Goal: Information Seeking & Learning: Learn about a topic

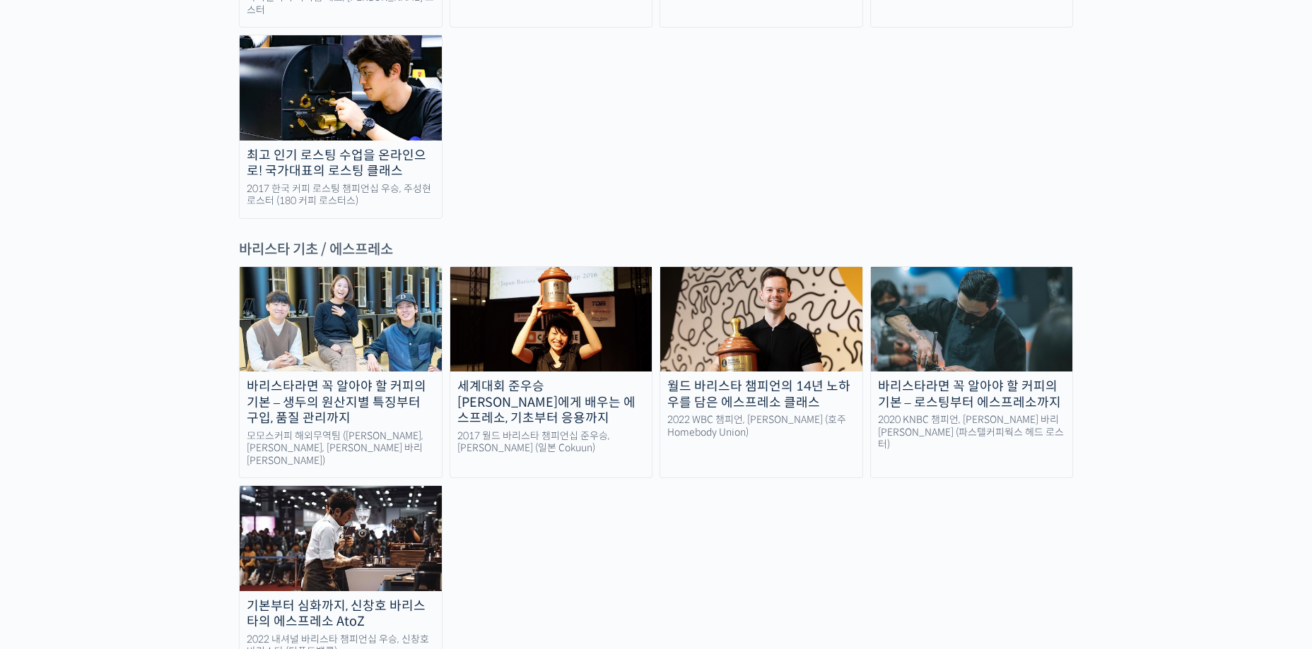
scroll to position [1767, 0]
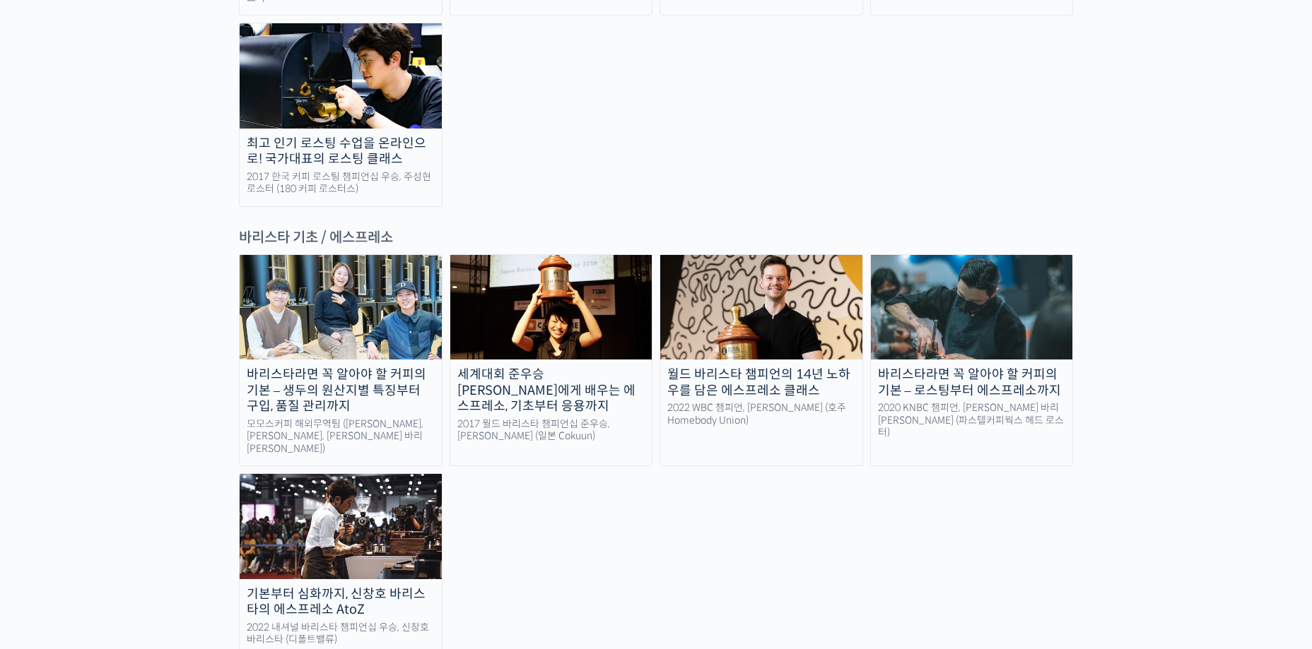
click at [883, 404] on div "바리스타라면 꼭 알아야 할 커피의 기본 – 생두의 원산지별 특징부터 구입, 품질 관리까지 모모스커피 해외무역팀 (전주연, 추경하, 김한중 바리…" at bounding box center [656, 456] width 834 height 404
click at [975, 407] on div "바리스타라면 꼭 알아야 할 커피의 기본 – 생두의 원산지별 특징부터 구입, 품질 관리까지 모모스커피 해외무역팀 (전주연, 추경하, 김한중 바리…" at bounding box center [656, 456] width 834 height 404
click at [1001, 255] on img at bounding box center [972, 307] width 202 height 105
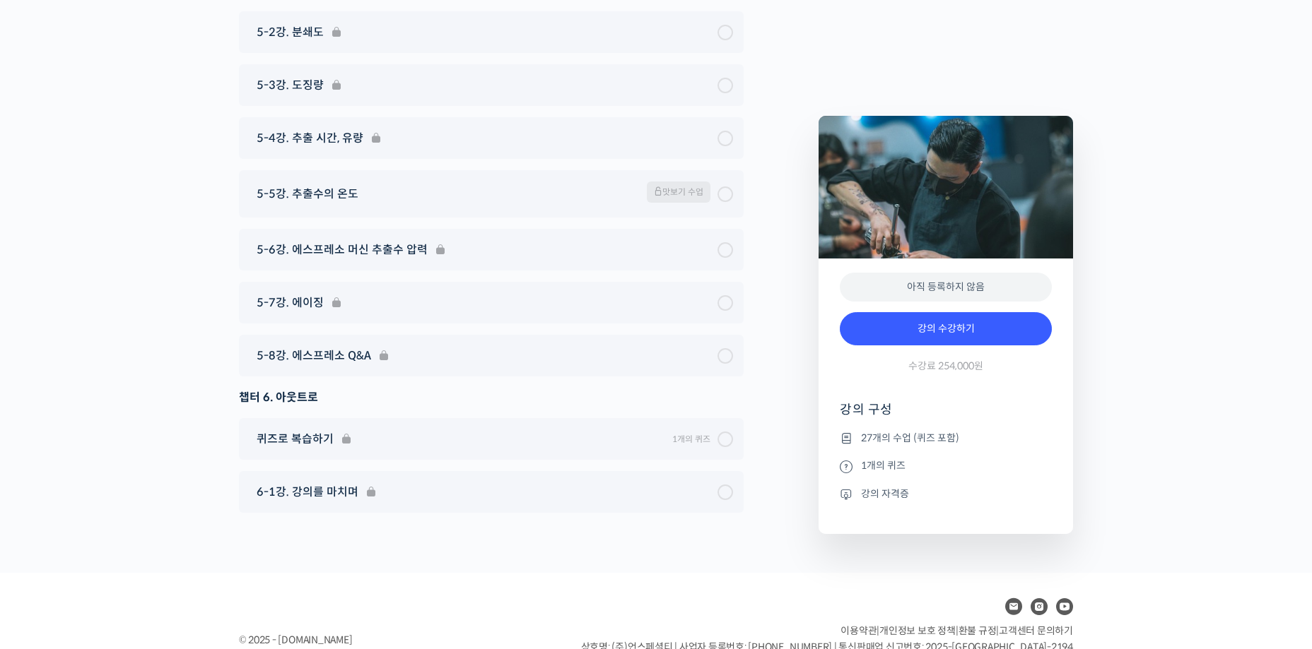
scroll to position [7100, 0]
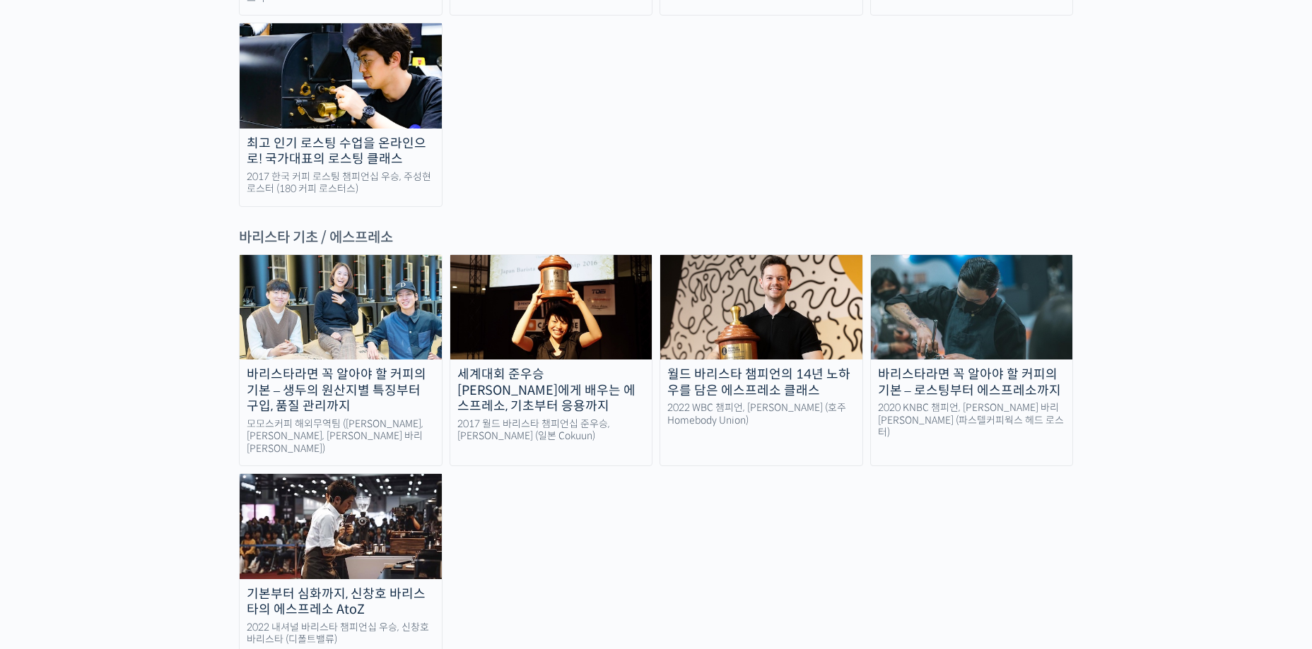
click at [410, 260] on link "바리스타라면 꼭 알아야 할 커피의 기본 – 생두의 원산지별 특징부터 구입, 품질 관리까지 모모스커피 해외무역팀 (전주연, 추경하, 김한중 바리…" at bounding box center [341, 360] width 204 height 212
click at [730, 367] on div "월드 바리스타 챔피언의 14년 노하우를 담은 에스프레소 클래스" at bounding box center [761, 383] width 202 height 32
click at [799, 367] on div "월드 바리스타 챔피언의 14년 노하우를 담은 에스프레소 클래스" at bounding box center [761, 383] width 202 height 32
click at [380, 474] on img at bounding box center [341, 526] width 202 height 105
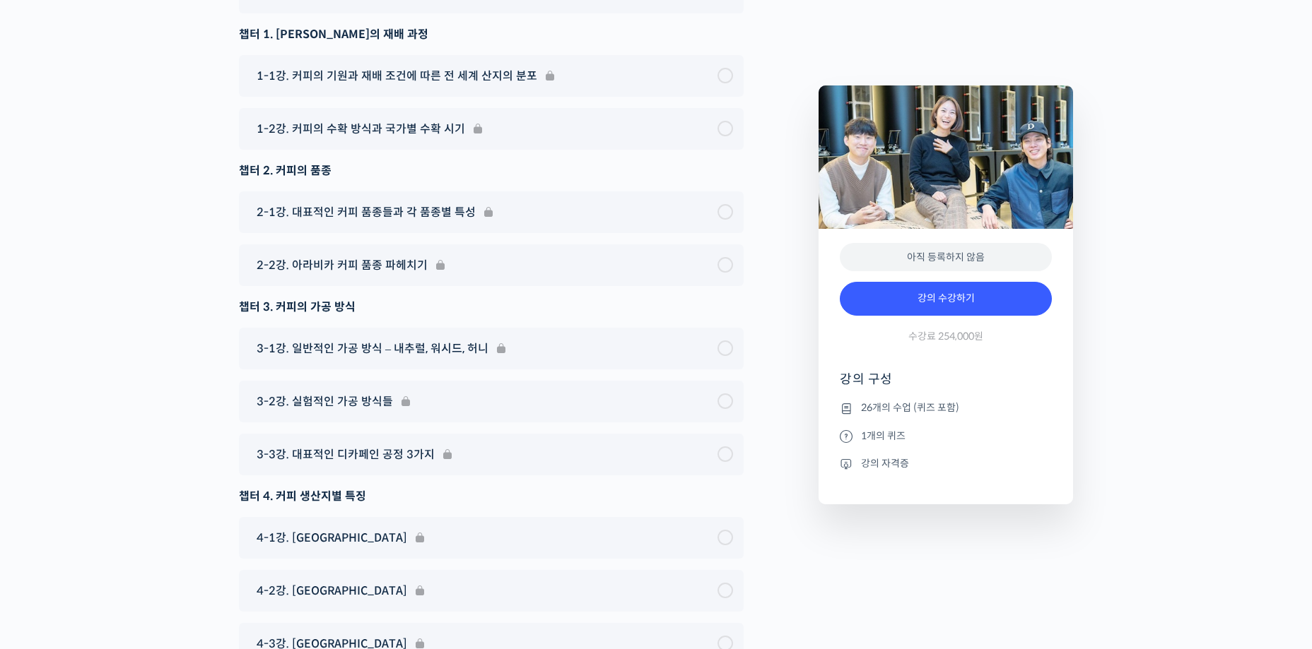
scroll to position [7067, 0]
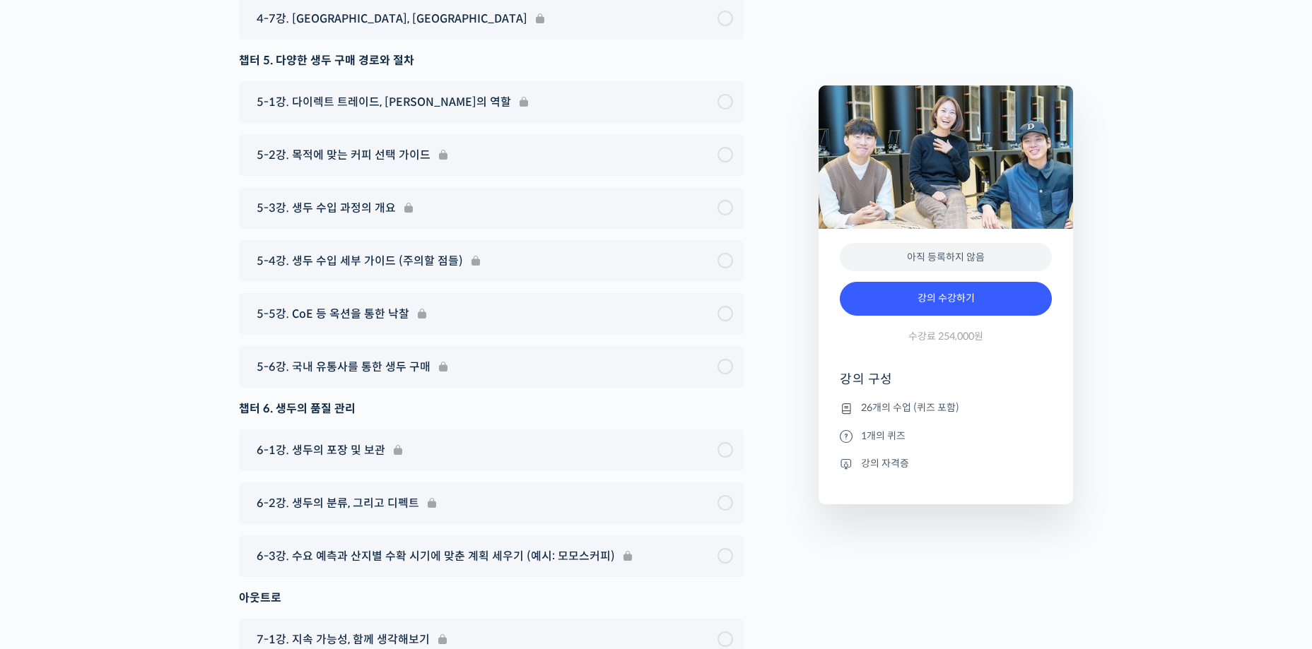
scroll to position [8057, 0]
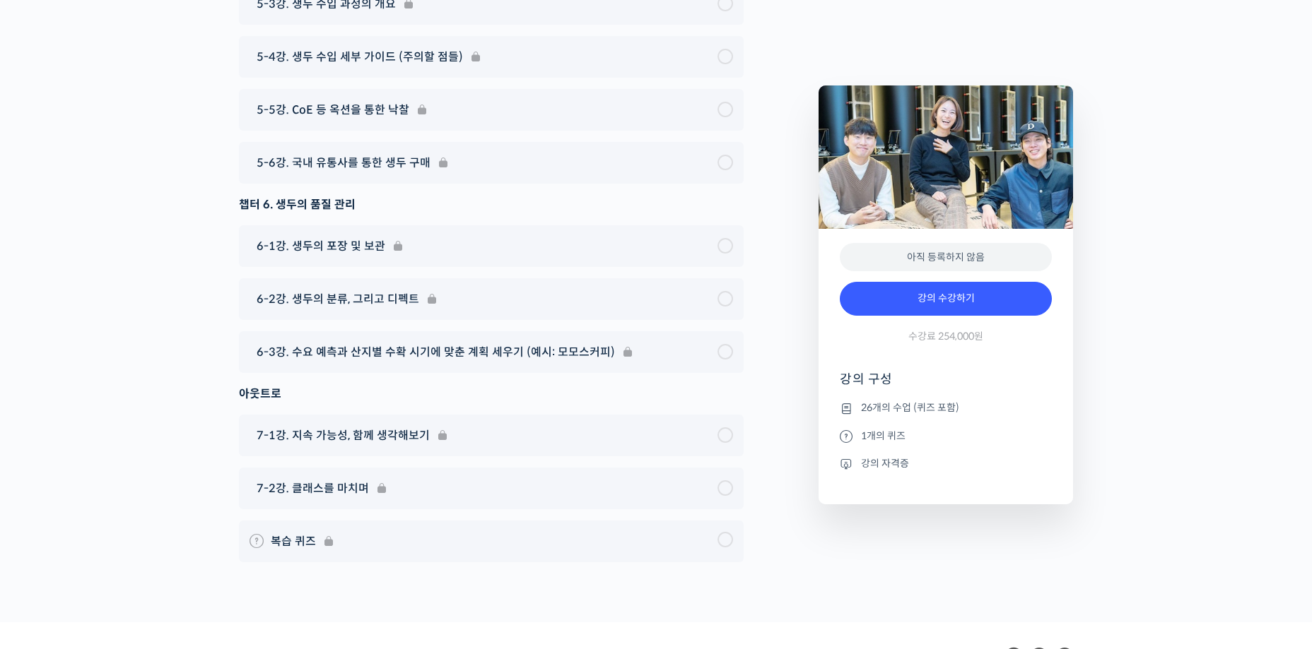
drag, startPoint x: 831, startPoint y: 332, endPoint x: 824, endPoint y: 333, distance: 7.1
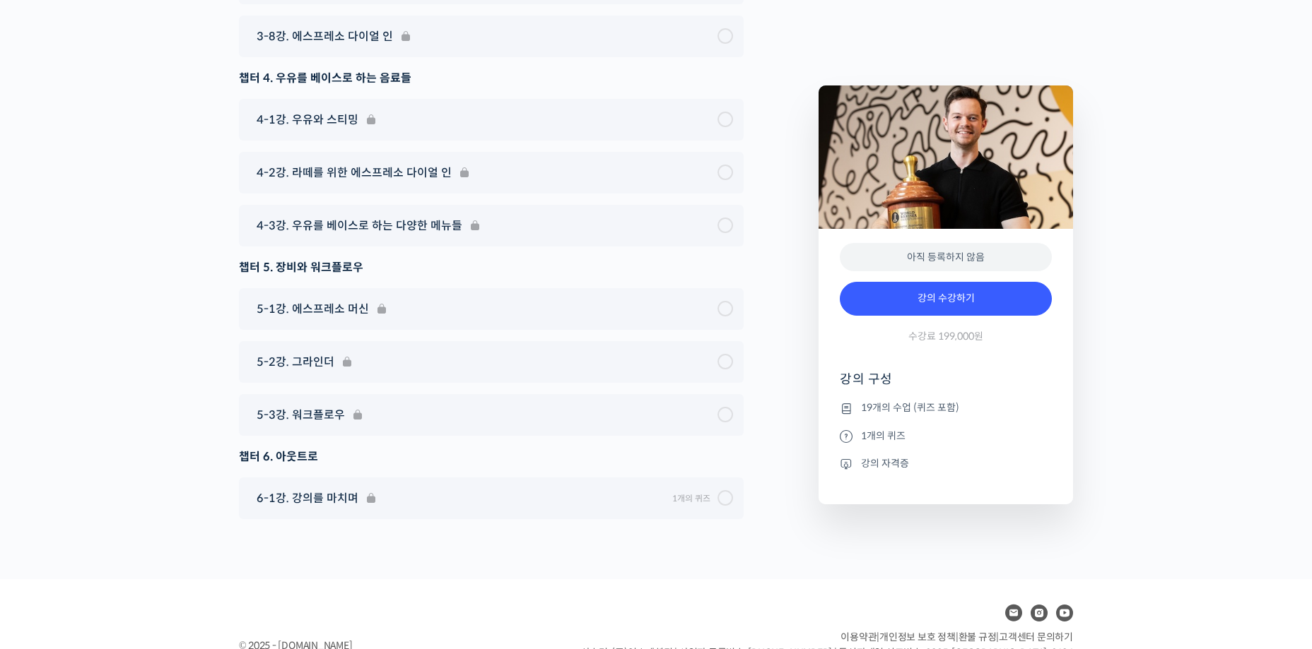
scroll to position [7715, 0]
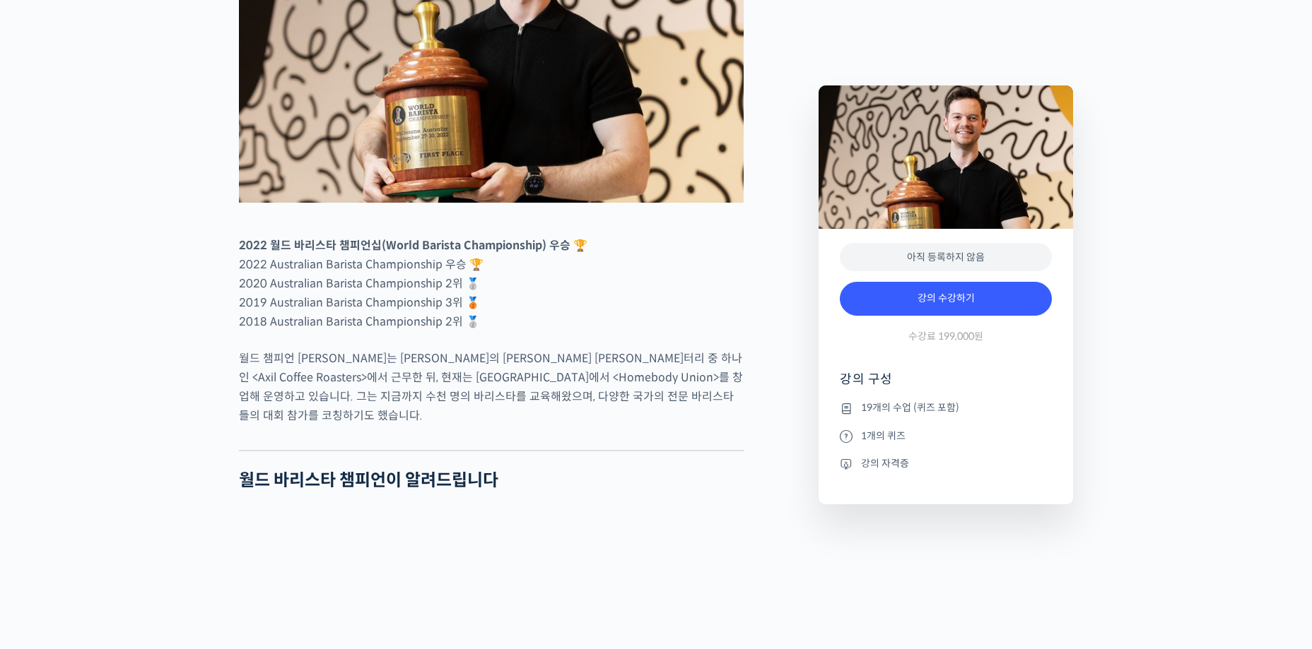
scroll to position [1060, 0]
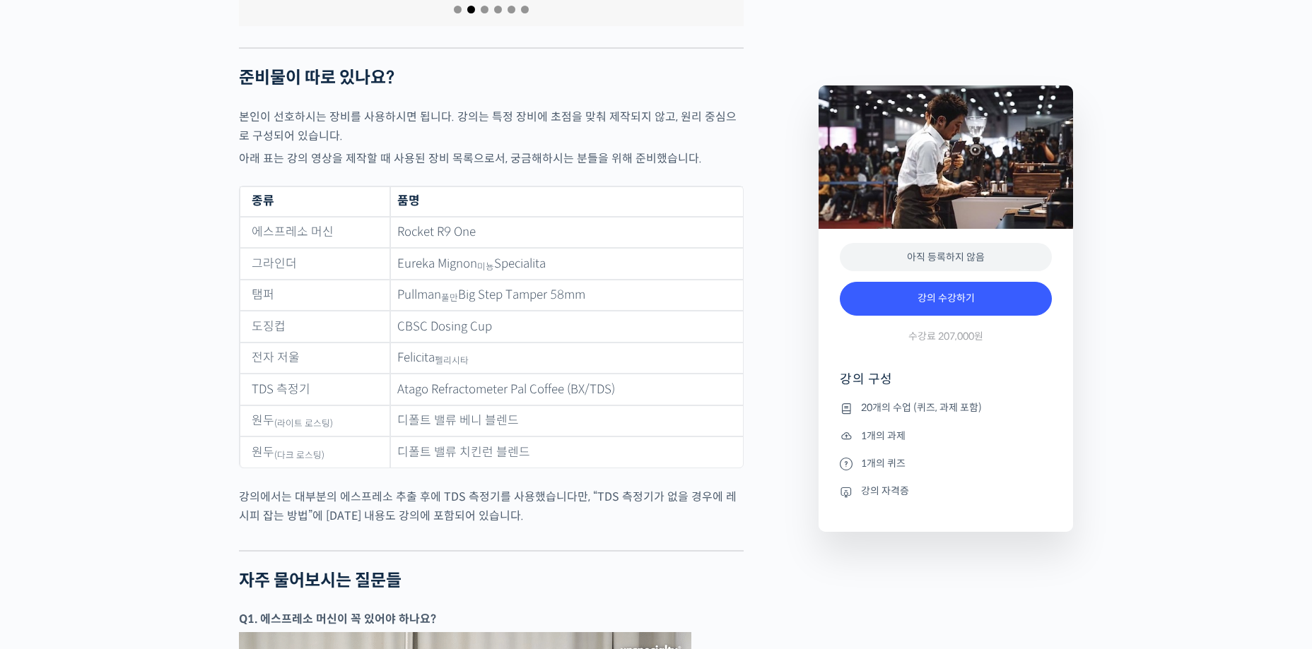
scroll to position [5350, 0]
